Goal: Information Seeking & Learning: Learn about a topic

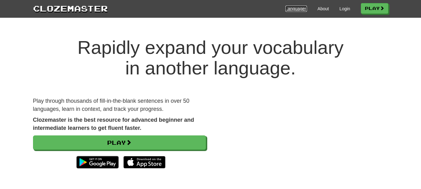
click at [298, 10] on link "Languages" at bounding box center [297, 9] width 22 height 6
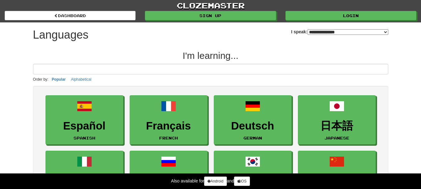
select select "*******"
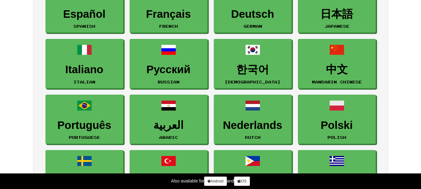
scroll to position [117, 0]
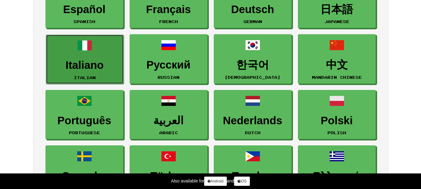
click at [82, 63] on h3 "Italiano" at bounding box center [84, 65] width 71 height 12
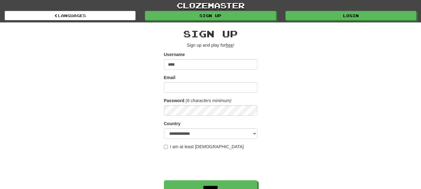
type input "****"
click at [170, 87] on input "Email" at bounding box center [211, 87] width 94 height 11
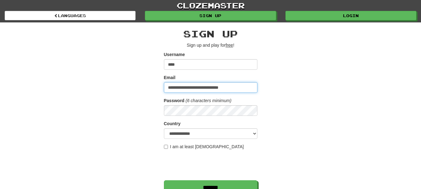
type input "**********"
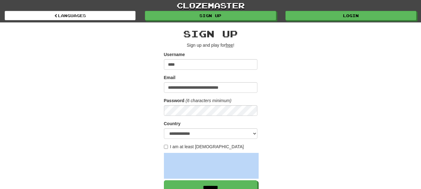
click at [282, 149] on div "**********" at bounding box center [210, 131] width 365 height 218
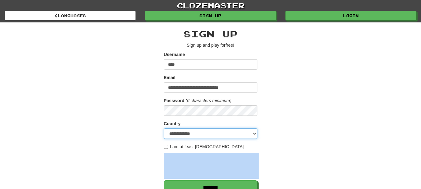
click at [254, 132] on select "**********" at bounding box center [211, 133] width 94 height 11
select select "**"
click at [164, 128] on select "**********" at bounding box center [211, 133] width 94 height 11
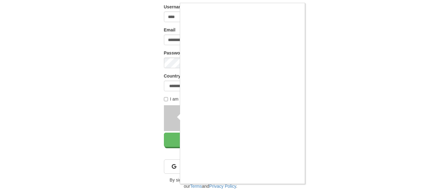
scroll to position [49, 0]
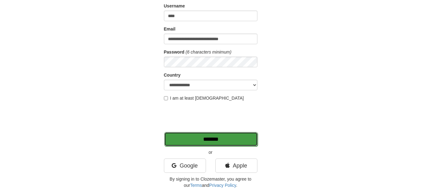
click at [202, 141] on input "*******" at bounding box center [211, 139] width 94 height 14
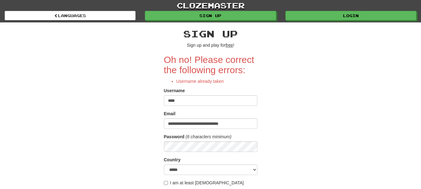
click at [179, 100] on input "****" at bounding box center [211, 100] width 94 height 11
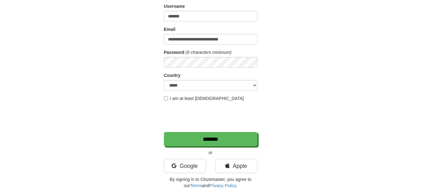
scroll to position [85, 0]
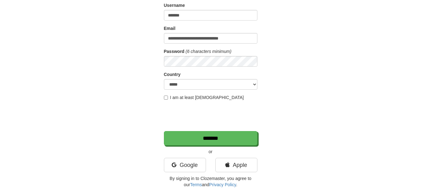
type input "*******"
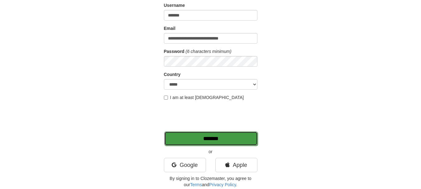
click at [183, 136] on input "*******" at bounding box center [211, 139] width 94 height 14
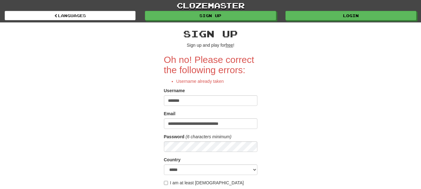
click at [186, 103] on input "*******" at bounding box center [211, 100] width 94 height 11
type input "*"
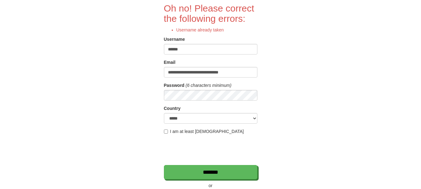
scroll to position [57, 0]
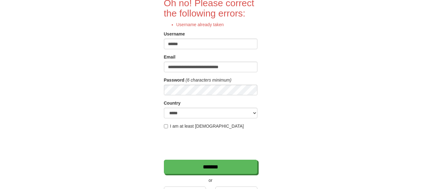
type input "******"
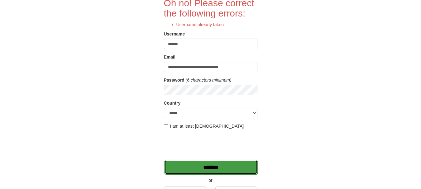
click at [186, 165] on input "*******" at bounding box center [211, 167] width 94 height 14
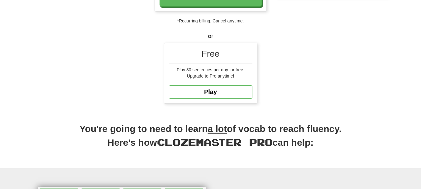
scroll to position [155, 0]
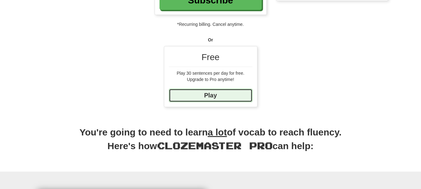
click at [217, 94] on link "Play" at bounding box center [211, 95] width 84 height 13
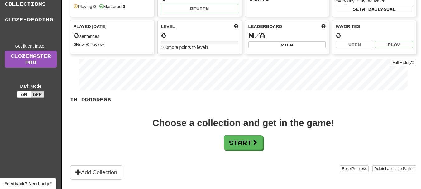
scroll to position [71, 0]
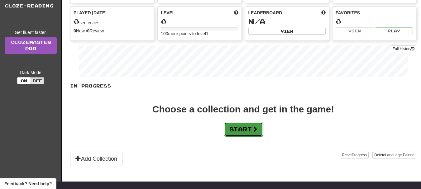
click at [244, 131] on button "Start" at bounding box center [243, 129] width 39 height 14
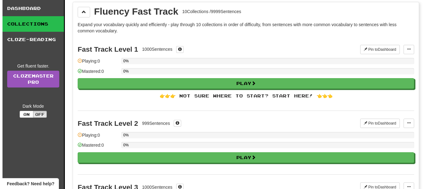
scroll to position [44, 0]
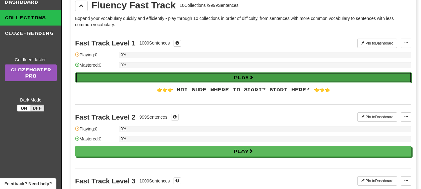
click at [247, 77] on button "Play" at bounding box center [243, 77] width 336 height 11
select select "**"
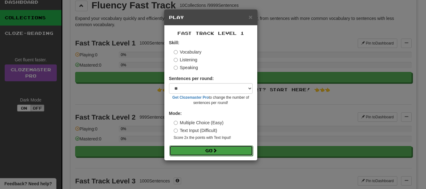
click at [217, 150] on span at bounding box center [215, 150] width 4 height 4
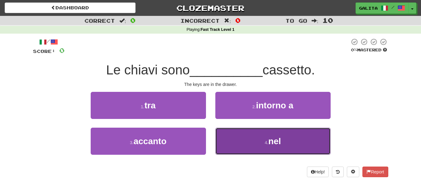
click at [238, 138] on button "4 . nel" at bounding box center [272, 141] width 115 height 27
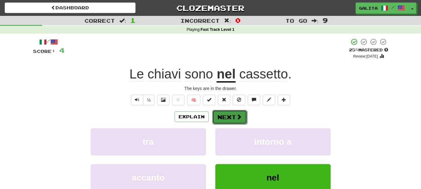
click at [229, 117] on button "Next" at bounding box center [229, 117] width 35 height 14
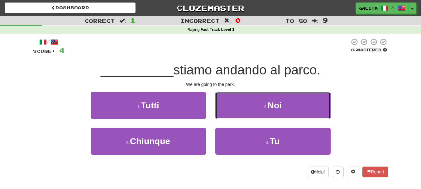
click at [264, 107] on small "2 ." at bounding box center [266, 106] width 4 height 5
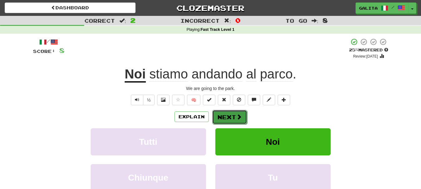
click at [238, 118] on span at bounding box center [239, 117] width 6 height 6
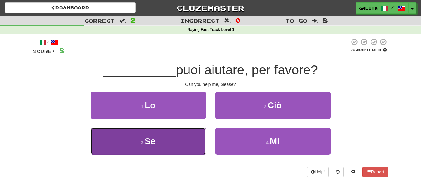
click at [185, 145] on button "3 . Se" at bounding box center [148, 141] width 115 height 27
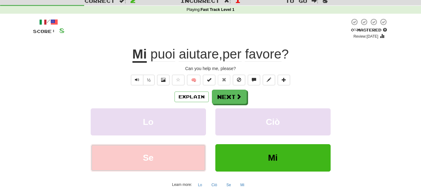
scroll to position [22, 0]
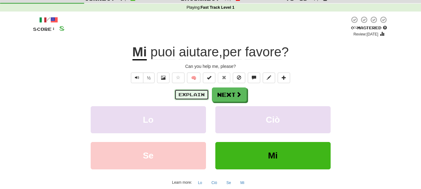
click at [203, 93] on button "Explain" at bounding box center [192, 94] width 34 height 11
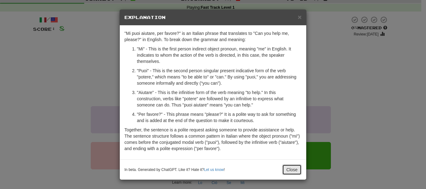
click at [288, 168] on button "Close" at bounding box center [291, 170] width 19 height 11
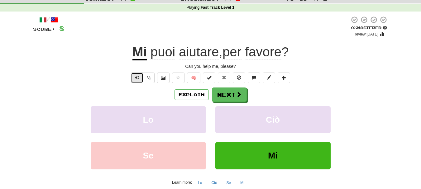
click at [136, 76] on span "Text-to-speech controls" at bounding box center [137, 77] width 4 height 4
click at [138, 78] on span "Text-to-speech controls" at bounding box center [137, 77] width 4 height 4
click at [234, 95] on button "Next" at bounding box center [229, 95] width 35 height 14
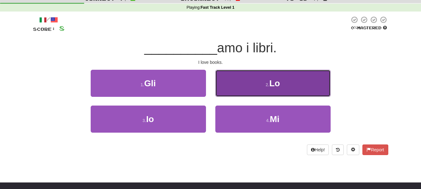
click at [260, 81] on button "2 . Lo" at bounding box center [272, 83] width 115 height 27
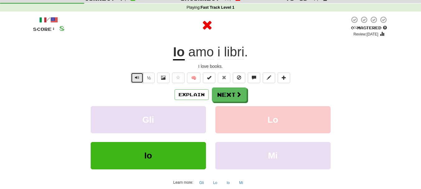
click at [135, 75] on span "Text-to-speech controls" at bounding box center [137, 77] width 4 height 4
click at [229, 96] on button "Next" at bounding box center [229, 95] width 35 height 14
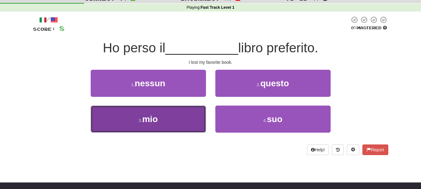
click at [180, 120] on button "3 . mio" at bounding box center [148, 119] width 115 height 27
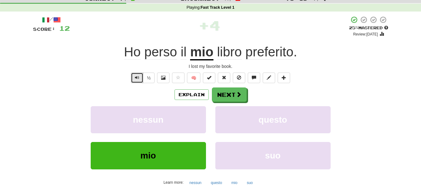
click at [136, 75] on span "Text-to-speech controls" at bounding box center [137, 77] width 4 height 4
click at [229, 97] on button "Next" at bounding box center [229, 95] width 35 height 14
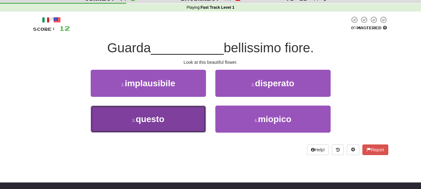
click at [189, 117] on button "3 . questo" at bounding box center [148, 119] width 115 height 27
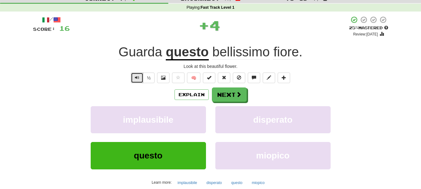
click at [135, 78] on span "Text-to-speech controls" at bounding box center [137, 77] width 4 height 4
click at [190, 96] on button "Explain" at bounding box center [192, 94] width 34 height 11
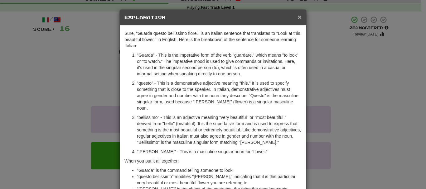
click at [298, 17] on span "×" at bounding box center [300, 16] width 4 height 7
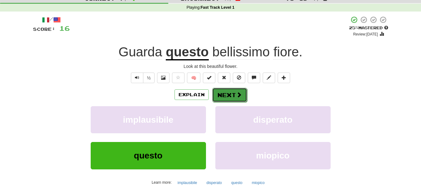
click at [230, 97] on button "Next" at bounding box center [229, 95] width 35 height 14
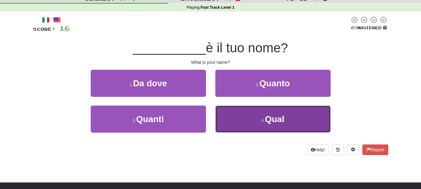
click at [233, 121] on button "4 . Qual" at bounding box center [272, 119] width 115 height 27
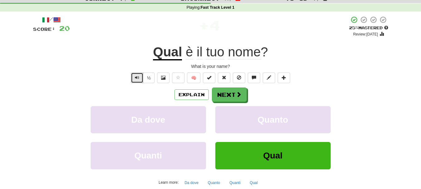
click at [135, 80] on button "Text-to-speech controls" at bounding box center [137, 78] width 12 height 11
click at [228, 97] on button "Next" at bounding box center [229, 95] width 35 height 14
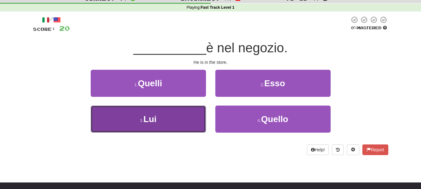
click at [180, 122] on button "3 . Lui" at bounding box center [148, 119] width 115 height 27
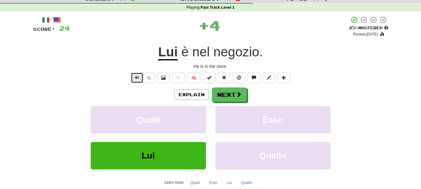
click at [135, 81] on button "Text-to-speech controls" at bounding box center [137, 78] width 12 height 11
click at [188, 98] on button "Explain" at bounding box center [192, 94] width 34 height 11
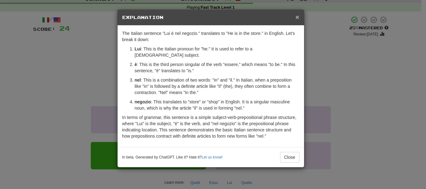
click at [296, 16] on span "×" at bounding box center [297, 16] width 4 height 7
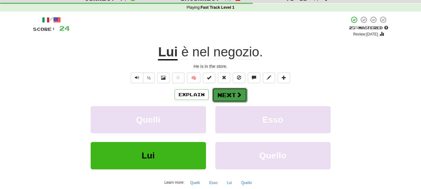
click at [233, 97] on button "Next" at bounding box center [229, 95] width 35 height 14
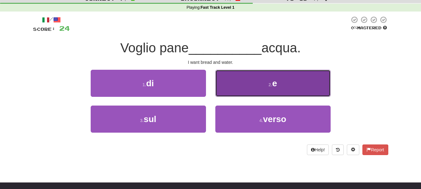
click at [258, 80] on button "2 . e" at bounding box center [272, 83] width 115 height 27
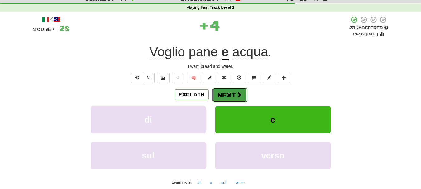
click at [227, 95] on button "Next" at bounding box center [229, 95] width 35 height 14
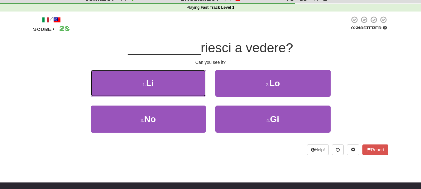
click at [188, 86] on button "1 . Li" at bounding box center [148, 83] width 115 height 27
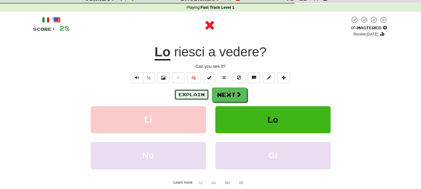
click at [190, 94] on button "Explain" at bounding box center [192, 94] width 34 height 11
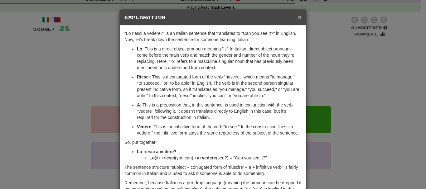
click at [295, 18] on div "× Explanation" at bounding box center [213, 18] width 186 height 16
click at [298, 16] on span "×" at bounding box center [300, 16] width 4 height 7
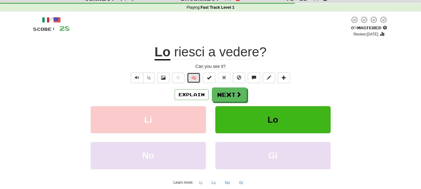
click at [194, 79] on button "🧠" at bounding box center [193, 78] width 13 height 11
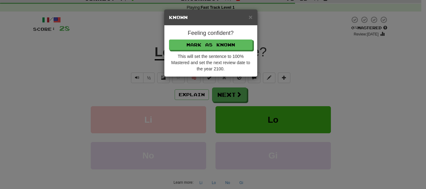
click at [277, 86] on div "× Known Feeling confident? Mark as Known This will set the sentence to 100% Mas…" at bounding box center [213, 94] width 426 height 189
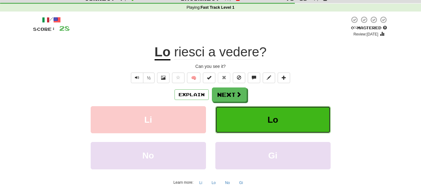
click at [233, 120] on button "Lo" at bounding box center [272, 119] width 115 height 27
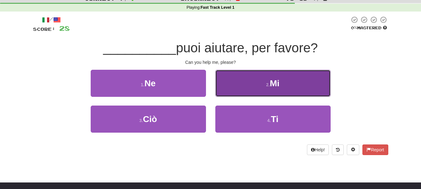
click at [257, 83] on button "2 . Mi" at bounding box center [272, 83] width 115 height 27
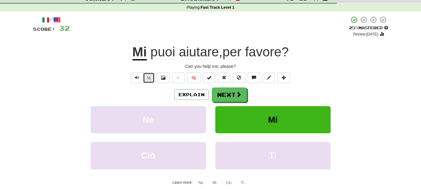
click at [149, 80] on button "½" at bounding box center [149, 78] width 12 height 11
click at [138, 76] on span "Text-to-speech controls" at bounding box center [137, 77] width 4 height 4
click at [163, 77] on span at bounding box center [163, 77] width 4 height 4
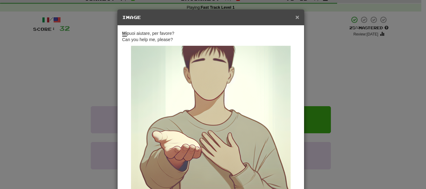
click at [296, 16] on span "×" at bounding box center [297, 16] width 4 height 7
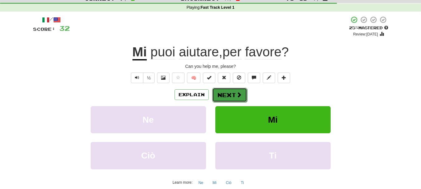
click at [229, 96] on button "Next" at bounding box center [229, 95] width 35 height 14
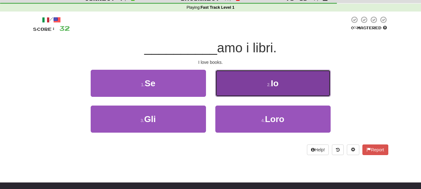
click at [272, 85] on span "Io" at bounding box center [275, 84] width 8 height 10
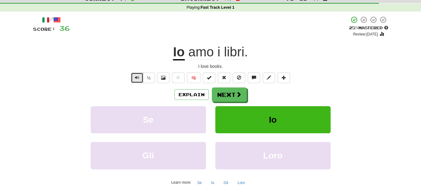
click at [136, 78] on span "Text-to-speech controls" at bounding box center [137, 77] width 4 height 4
click at [233, 97] on button "Next" at bounding box center [229, 95] width 35 height 14
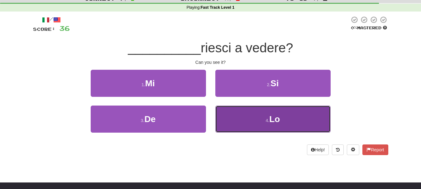
click at [243, 118] on button "4 . Lo" at bounding box center [272, 119] width 115 height 27
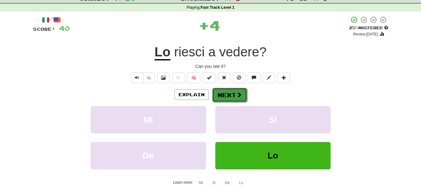
click at [225, 93] on button "Next" at bounding box center [229, 95] width 35 height 14
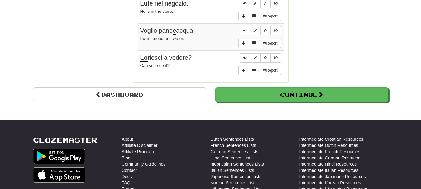
scroll to position [574, 0]
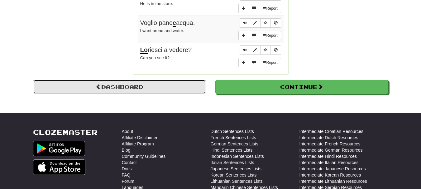
click at [162, 91] on link "Dashboard" at bounding box center [119, 87] width 173 height 14
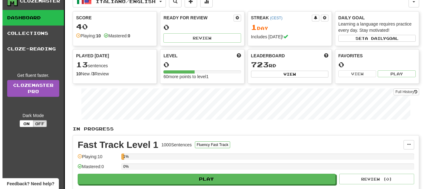
scroll to position [18, 0]
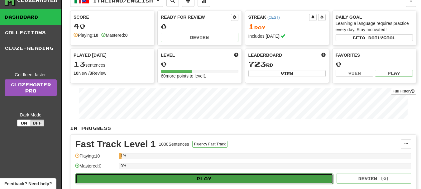
click at [240, 175] on button "Play" at bounding box center [204, 179] width 258 height 11
select select "**"
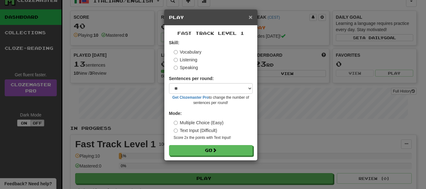
click at [251, 15] on span "×" at bounding box center [250, 16] width 4 height 7
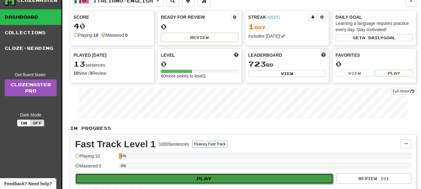
click at [249, 178] on button "Play" at bounding box center [204, 179] width 258 height 11
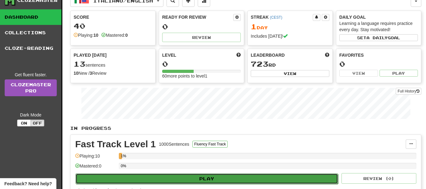
select select "**"
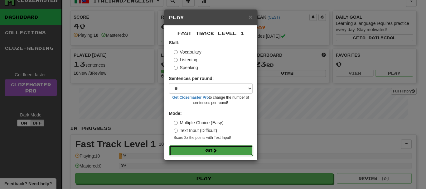
click at [195, 150] on button "Go" at bounding box center [211, 151] width 84 height 11
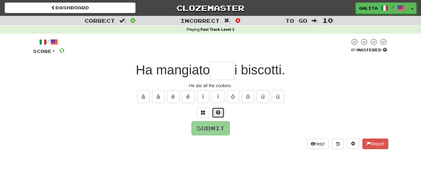
click at [218, 112] on span at bounding box center [218, 112] width 4 height 4
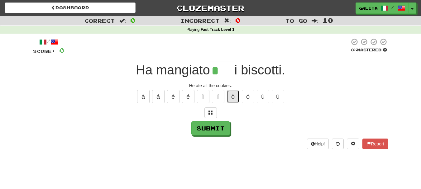
click at [233, 97] on button "ò" at bounding box center [233, 96] width 12 height 13
click at [245, 97] on button "ó" at bounding box center [248, 96] width 12 height 13
click at [263, 96] on button "ù" at bounding box center [263, 96] width 12 height 13
click at [211, 113] on span at bounding box center [211, 112] width 4 height 4
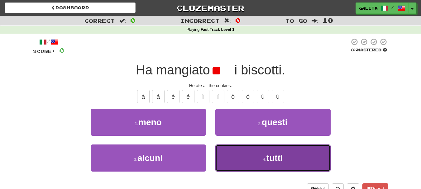
click at [281, 153] on button "4 . tutti" at bounding box center [272, 158] width 115 height 27
type input "*****"
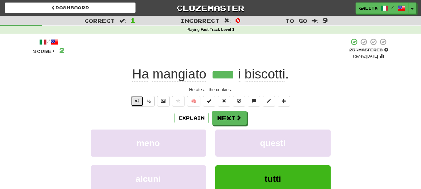
click at [136, 103] on span "Text-to-speech controls" at bounding box center [137, 101] width 4 height 4
click at [137, 102] on span "Text-to-speech controls" at bounding box center [137, 101] width 4 height 4
click at [236, 120] on span at bounding box center [239, 118] width 6 height 6
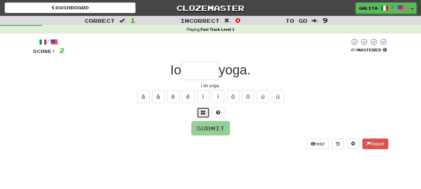
click at [203, 114] on span at bounding box center [203, 112] width 4 height 4
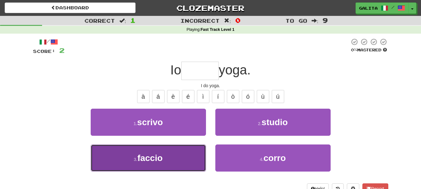
click at [188, 160] on button "3 . faccio" at bounding box center [148, 158] width 115 height 27
type input "******"
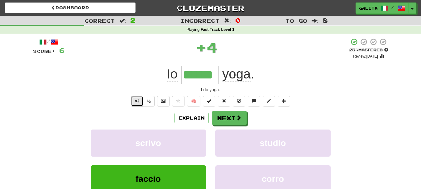
click at [135, 99] on span "Text-to-speech controls" at bounding box center [137, 101] width 4 height 4
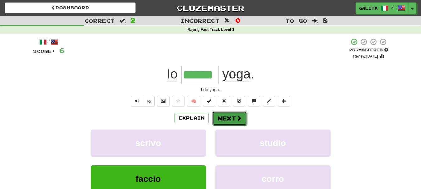
click at [222, 118] on button "Next" at bounding box center [229, 118] width 35 height 14
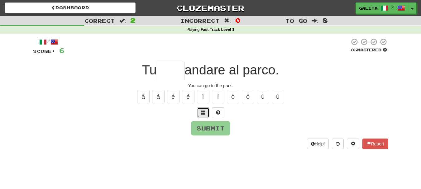
click at [203, 112] on span at bounding box center [203, 112] width 4 height 4
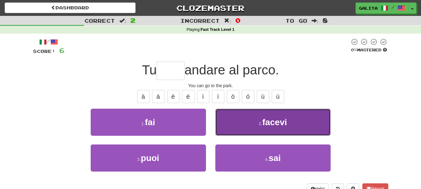
click at [241, 123] on button "2 . facevi" at bounding box center [272, 122] width 115 height 27
type input "****"
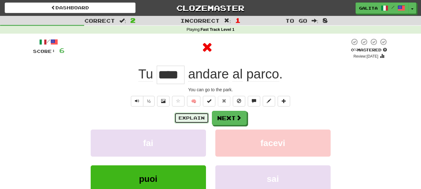
click at [197, 118] on button "Explain" at bounding box center [192, 118] width 34 height 11
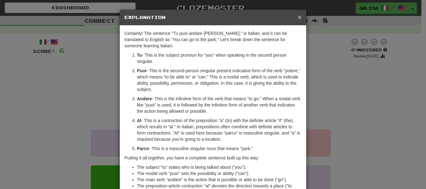
click at [298, 17] on span "×" at bounding box center [300, 16] width 4 height 7
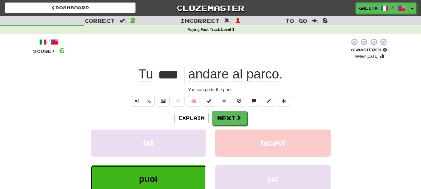
click at [187, 177] on button "puoi" at bounding box center [148, 179] width 115 height 27
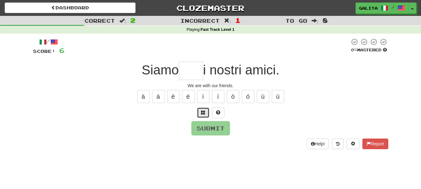
click at [204, 113] on span at bounding box center [203, 112] width 4 height 4
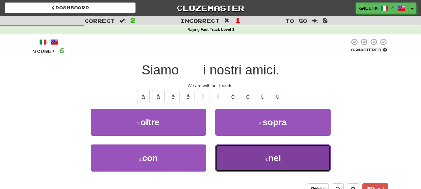
click at [242, 156] on button "4 . nei" at bounding box center [272, 158] width 115 height 27
type input "***"
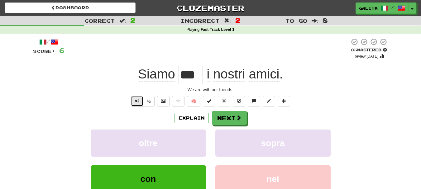
click at [134, 103] on button "Text-to-speech controls" at bounding box center [137, 101] width 12 height 11
click at [233, 121] on button "Next" at bounding box center [229, 118] width 35 height 14
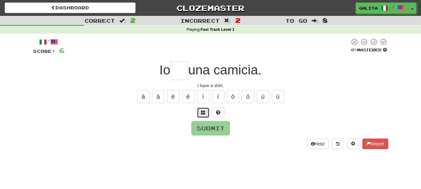
click at [203, 111] on span at bounding box center [203, 112] width 4 height 4
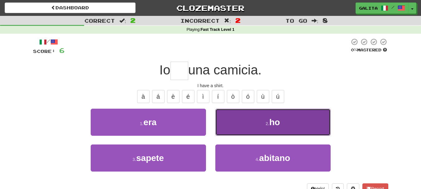
click at [245, 124] on button "2 . ho" at bounding box center [272, 122] width 115 height 27
type input "**"
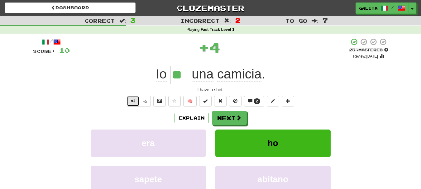
click at [133, 100] on span "Text-to-speech controls" at bounding box center [133, 101] width 4 height 4
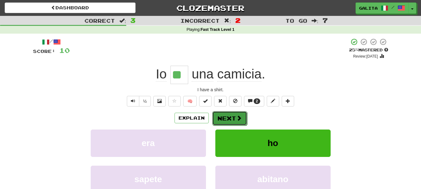
click at [228, 114] on button "Next" at bounding box center [229, 118] width 35 height 14
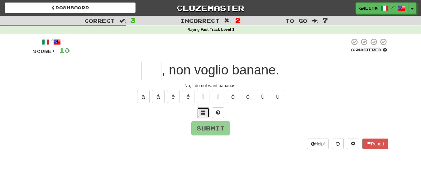
click at [202, 109] on button at bounding box center [203, 113] width 12 height 11
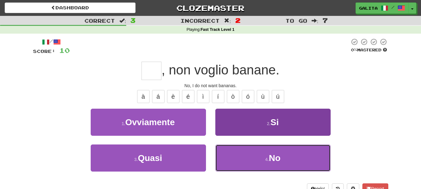
click at [254, 152] on button "4 . No" at bounding box center [272, 158] width 115 height 27
type input "**"
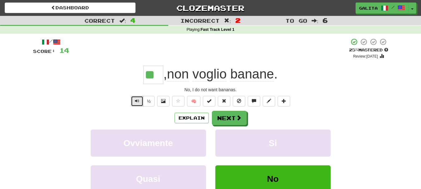
click at [136, 102] on span "Text-to-speech controls" at bounding box center [137, 101] width 4 height 4
click at [236, 115] on span at bounding box center [239, 118] width 6 height 6
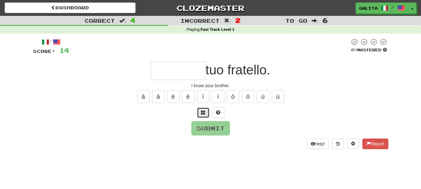
click at [202, 114] on span at bounding box center [203, 112] width 4 height 4
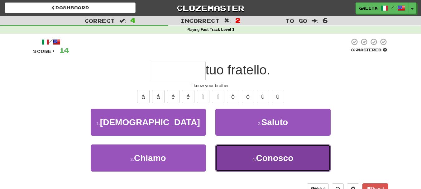
click at [243, 156] on button "4 . Conosco" at bounding box center [272, 158] width 115 height 27
type input "*******"
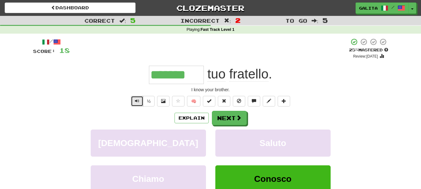
click at [133, 99] on button "Text-to-speech controls" at bounding box center [137, 101] width 12 height 11
click at [231, 117] on button "Next" at bounding box center [229, 118] width 35 height 14
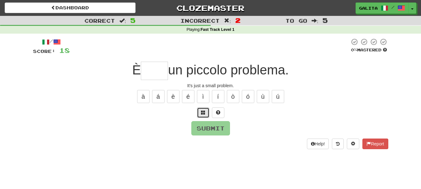
click at [200, 114] on button at bounding box center [203, 113] width 12 height 11
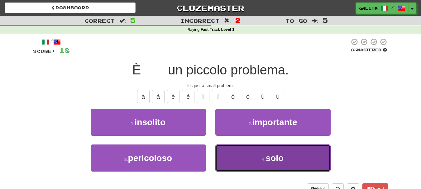
click at [245, 155] on button "4 . solo" at bounding box center [272, 158] width 115 height 27
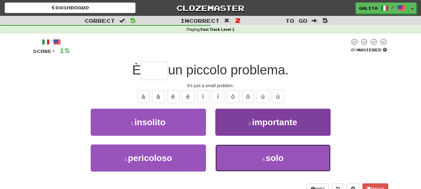
type input "****"
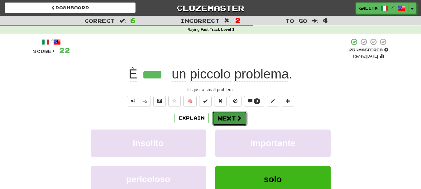
click at [228, 118] on button "Next" at bounding box center [229, 118] width 35 height 14
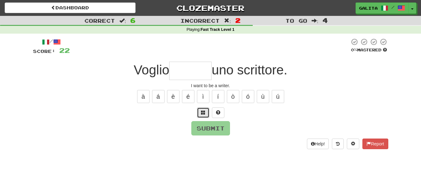
click at [204, 112] on span at bounding box center [203, 112] width 4 height 4
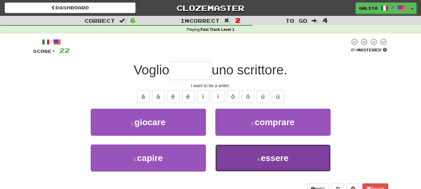
click at [243, 157] on button "4 . essere" at bounding box center [272, 158] width 115 height 27
type input "******"
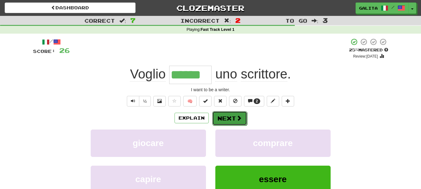
click at [228, 120] on button "Next" at bounding box center [229, 118] width 35 height 14
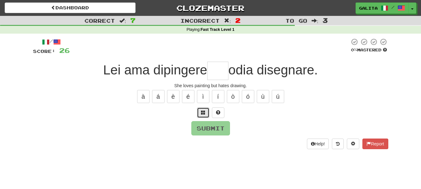
click at [203, 114] on span at bounding box center [203, 112] width 4 height 4
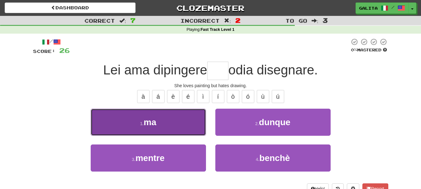
click at [182, 123] on button "1 . ma" at bounding box center [148, 122] width 115 height 27
type input "**"
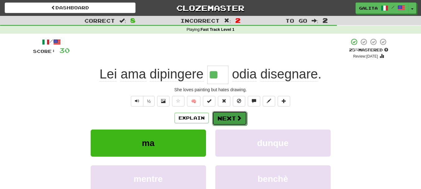
click at [231, 119] on button "Next" at bounding box center [229, 118] width 35 height 14
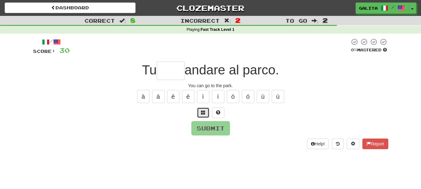
click at [202, 115] on button at bounding box center [203, 113] width 12 height 11
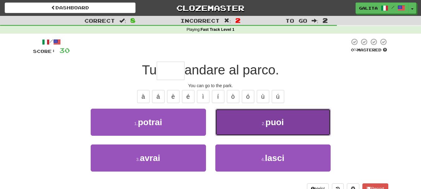
click at [270, 125] on span "puoi" at bounding box center [275, 123] width 18 height 10
type input "****"
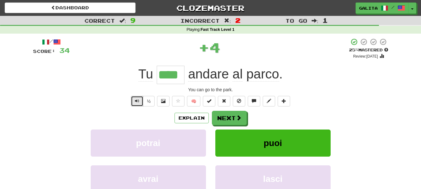
click at [135, 101] on span "Text-to-speech controls" at bounding box center [137, 101] width 4 height 4
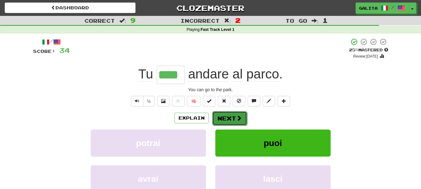
click at [225, 118] on button "Next" at bounding box center [229, 118] width 35 height 14
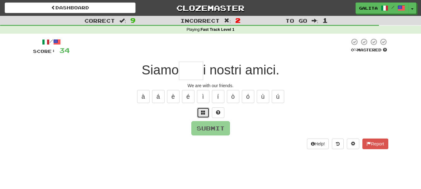
click at [202, 111] on span at bounding box center [203, 112] width 4 height 4
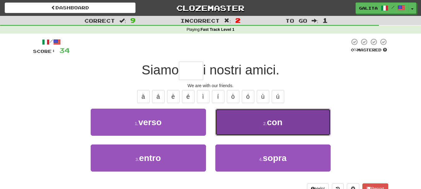
click at [257, 119] on button "2 . con" at bounding box center [272, 122] width 115 height 27
type input "***"
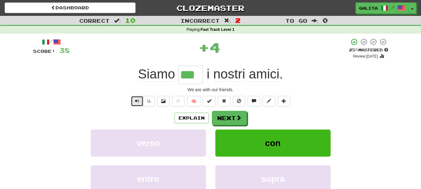
click at [138, 99] on span "Text-to-speech controls" at bounding box center [137, 101] width 4 height 4
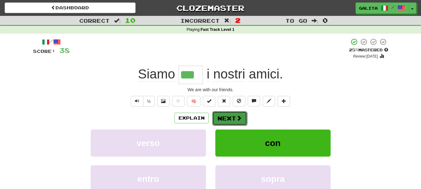
click at [229, 119] on button "Next" at bounding box center [229, 118] width 35 height 14
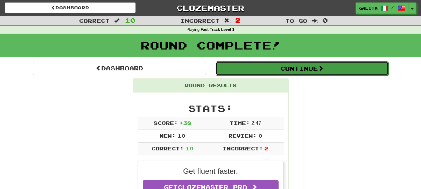
click at [329, 68] on button "Continue" at bounding box center [302, 68] width 173 height 14
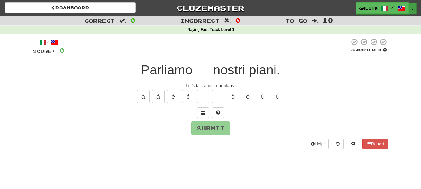
click at [411, 9] on span "button" at bounding box center [412, 9] width 2 height 1
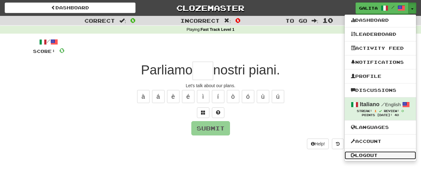
click at [375, 154] on link "Logout" at bounding box center [380, 155] width 71 height 8
